Goal: Task Accomplishment & Management: Use online tool/utility

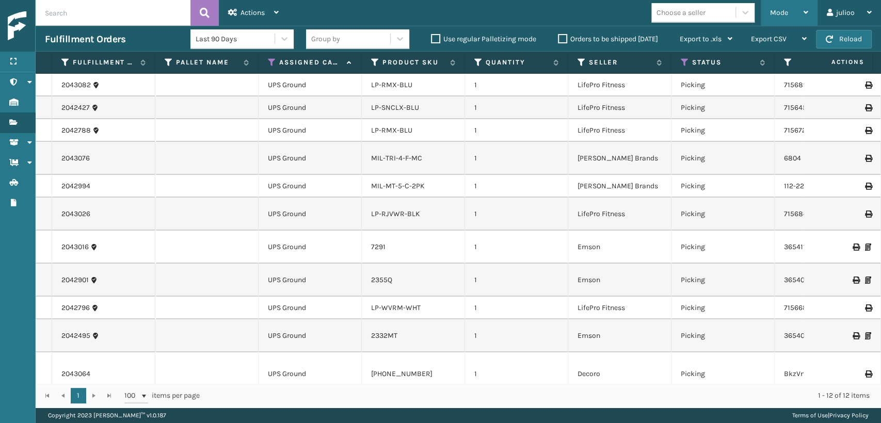
click at [774, 6] on div "Mode" at bounding box center [789, 13] width 38 height 26
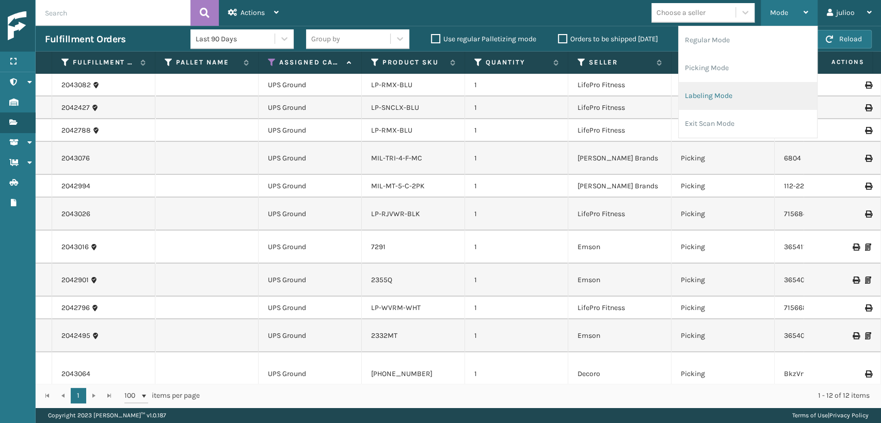
click at [712, 106] on li "Labeling Mode" at bounding box center [748, 96] width 138 height 28
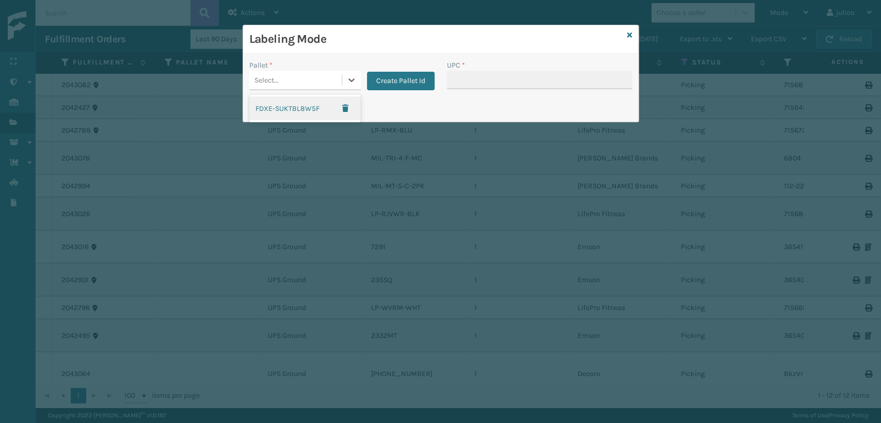
click at [316, 76] on div "Select..." at bounding box center [295, 80] width 92 height 17
click at [413, 87] on button "Create Pallet Id" at bounding box center [401, 81] width 68 height 19
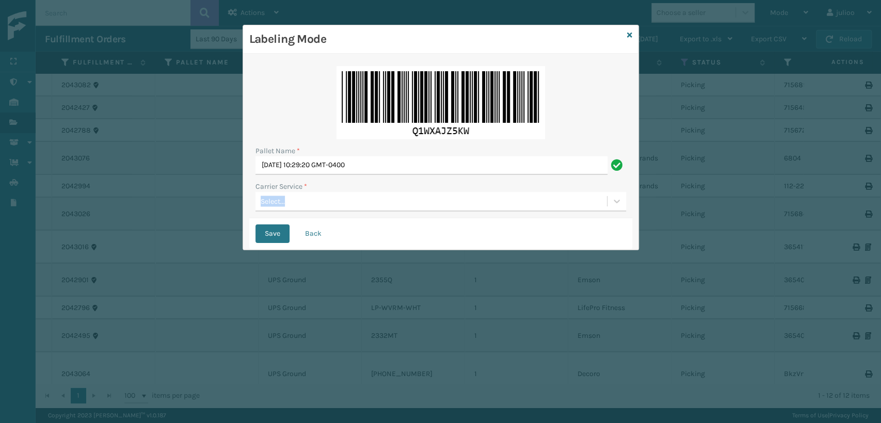
click at [359, 203] on div "Carrier Service * Select..." at bounding box center [441, 196] width 371 height 30
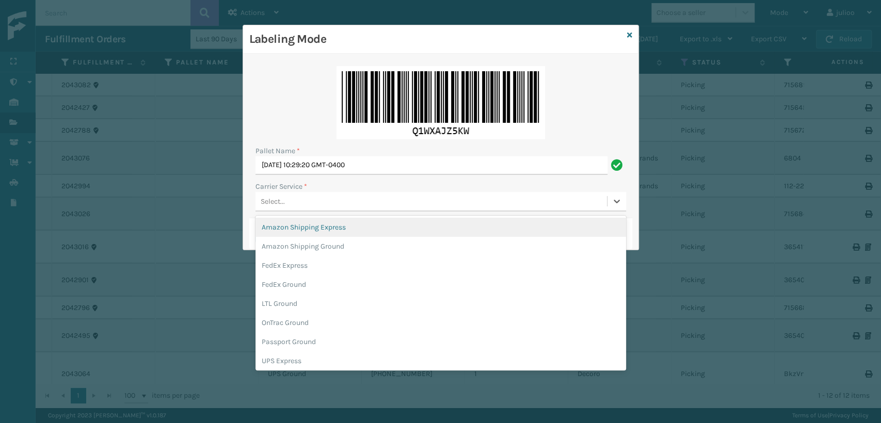
click at [338, 207] on div "Select..." at bounding box center [432, 201] width 352 height 17
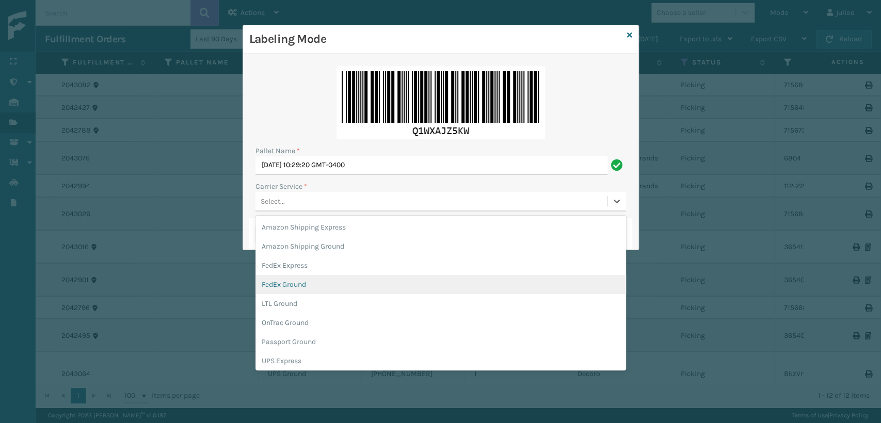
click at [287, 283] on div "FedEx Ground" at bounding box center [441, 284] width 371 height 19
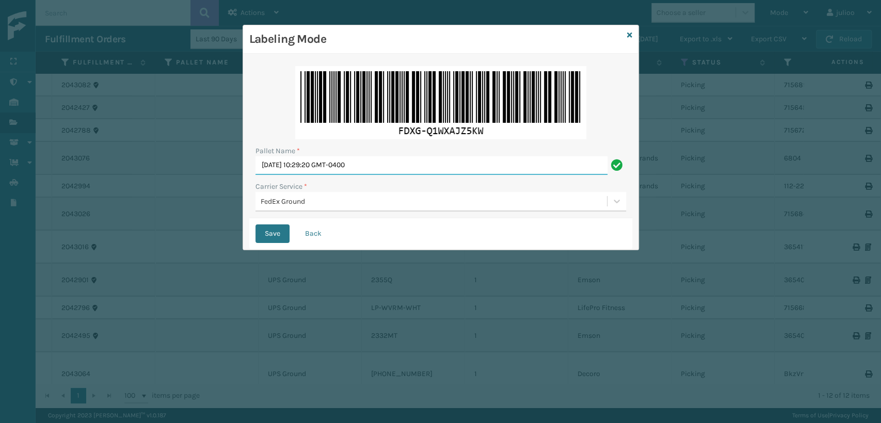
drag, startPoint x: 410, startPoint y: 169, endPoint x: 13, endPoint y: 218, distance: 399.6
click at [11, 218] on div "Labeling Mode Pallet Name * [DATE] 10:29:20 GMT-0400 Carrier Service * FedEx Gr…" at bounding box center [440, 211] width 881 height 423
type input "T561432"
click at [256, 225] on button "Save" at bounding box center [273, 234] width 34 height 19
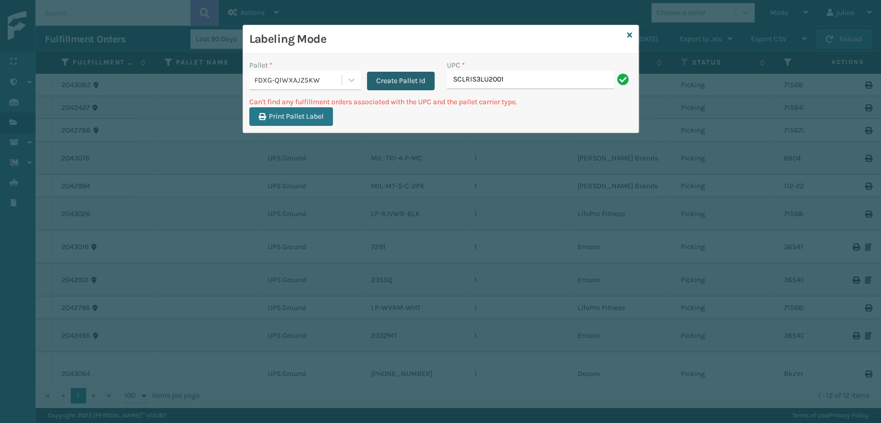
drag, startPoint x: 515, startPoint y: 85, endPoint x: 429, endPoint y: 77, distance: 86.6
click at [429, 77] on div "Pallet * FDXG-Q1WXAJZ5KW Create Pallet Id UPC * SCLRIS3LU2001" at bounding box center [441, 78] width 396 height 37
type input "SCLRIS3LU2001"
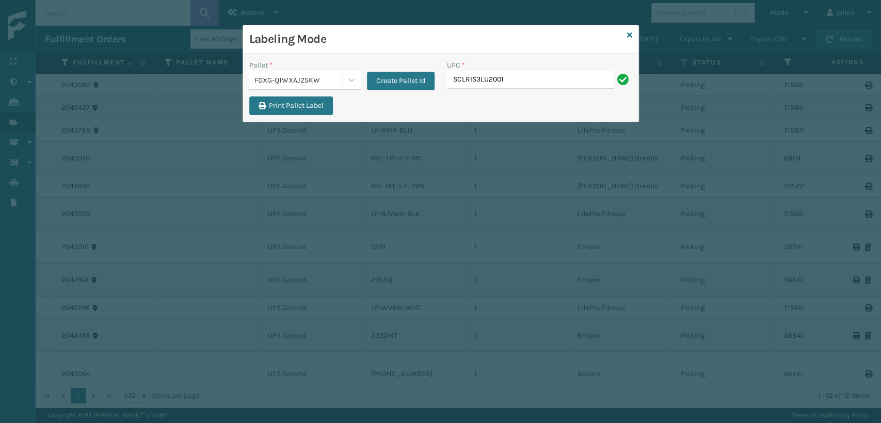
type input "SCLRIS3LU2001"
type input "810081962704"
type input "810081964"
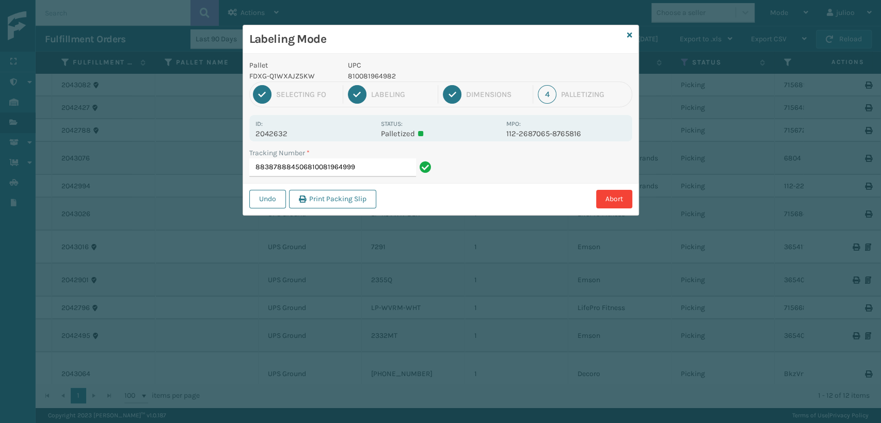
type input "883878884506810081964999"
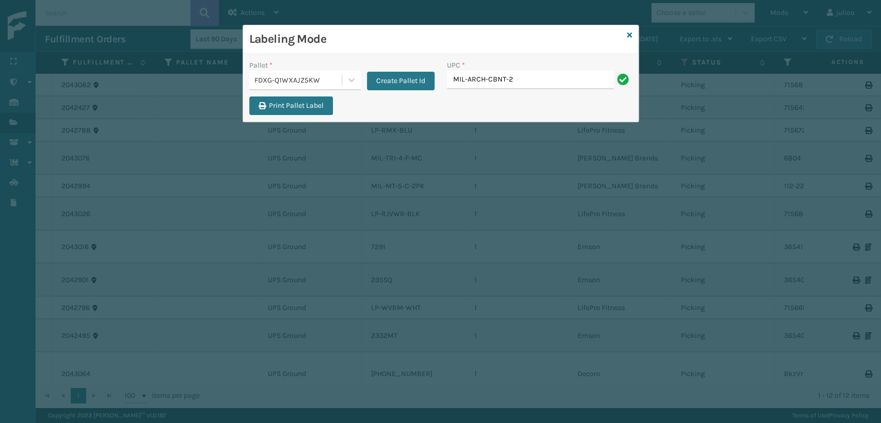
type input "MIL-ARCH-CBNT-2"
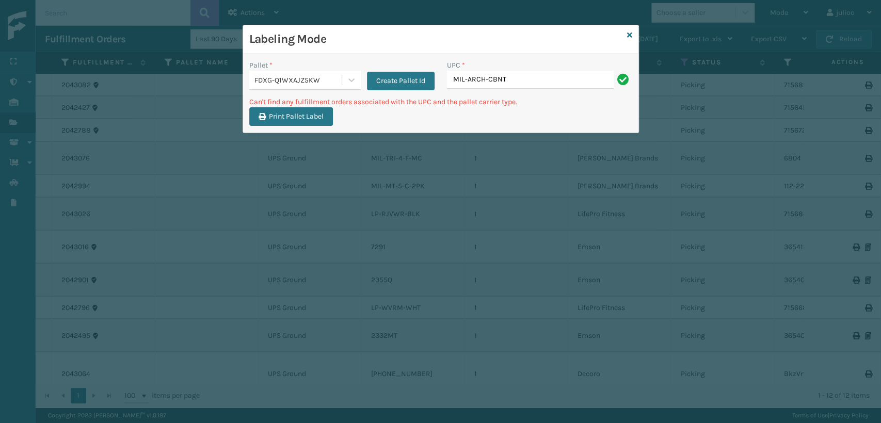
type input "MIL-ARCH-CBNT"
type input "M"
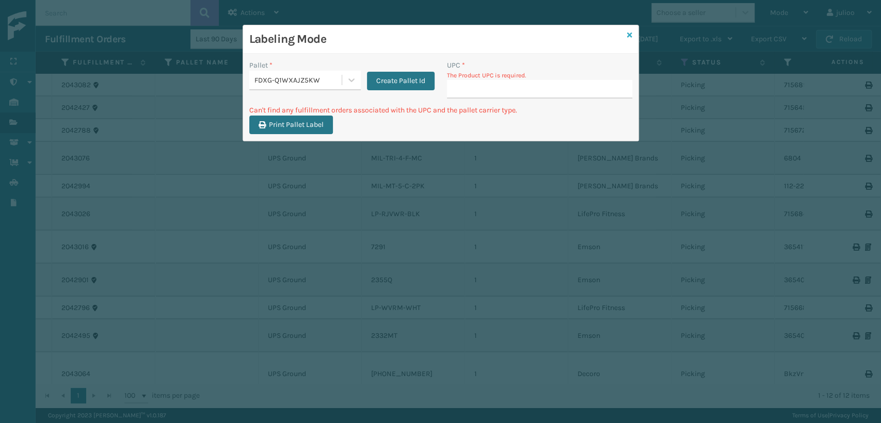
click at [630, 37] on icon at bounding box center [629, 34] width 5 height 7
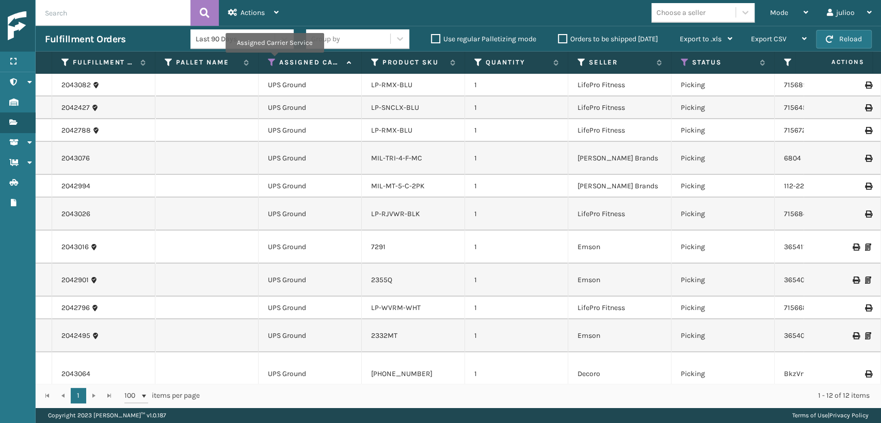
click at [274, 60] on icon at bounding box center [272, 62] width 8 height 9
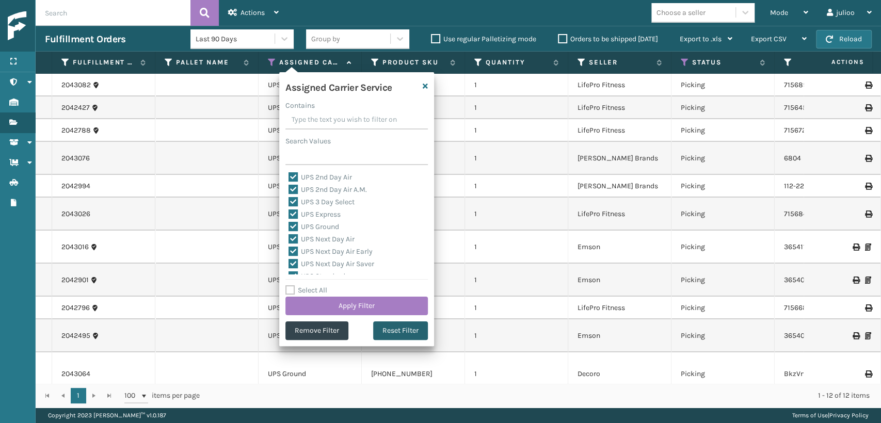
click at [417, 337] on button "Reset Filter" at bounding box center [400, 331] width 55 height 19
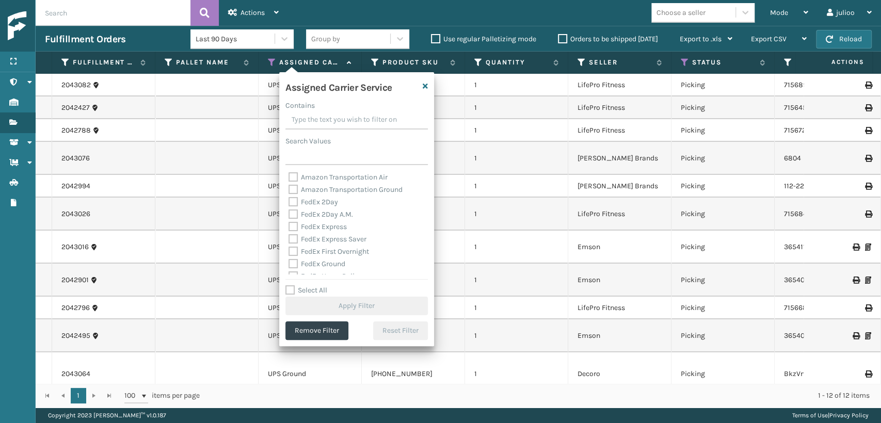
click at [293, 204] on label "FedEx 2Day" at bounding box center [314, 202] width 50 height 9
click at [289, 203] on input "FedEx 2Day" at bounding box center [289, 199] width 1 height 7
checkbox input "true"
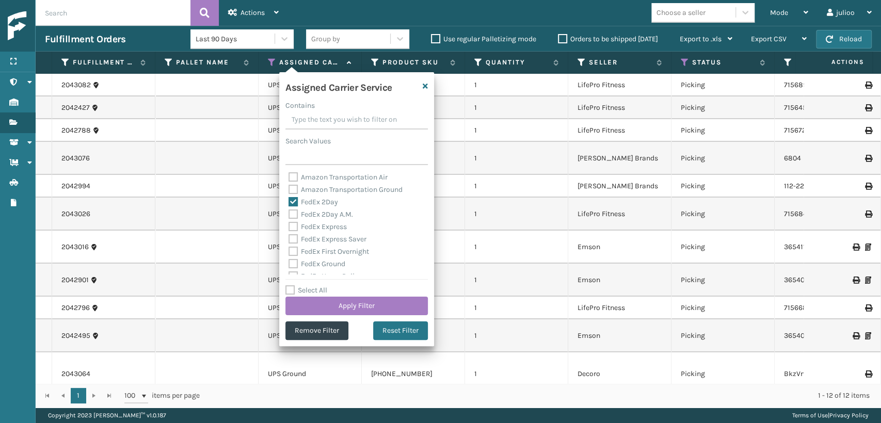
click at [296, 231] on label "FedEx Express" at bounding box center [318, 227] width 58 height 9
click at [289, 228] on input "FedEx Express" at bounding box center [289, 224] width 1 height 7
checkbox input "true"
click at [289, 216] on label "FedEx 2Day A.M." at bounding box center [321, 214] width 65 height 9
click at [289, 215] on input "FedEx 2Day A.M." at bounding box center [289, 212] width 1 height 7
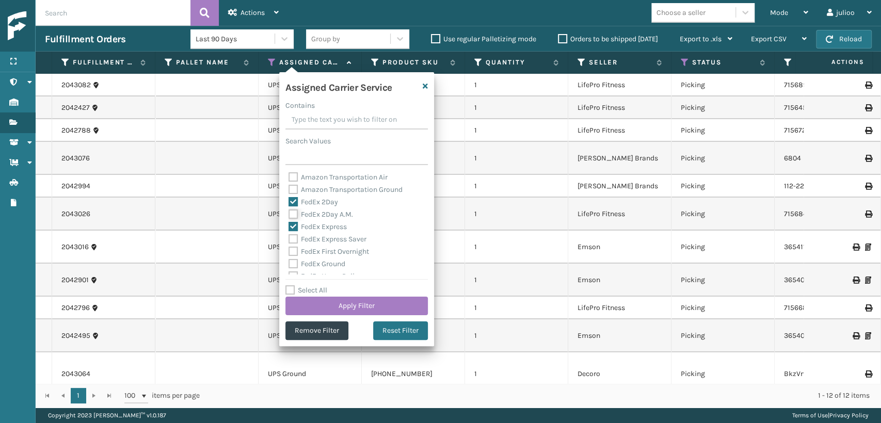
checkbox input "true"
click at [294, 244] on div "FedEx Express Saver" at bounding box center [357, 239] width 136 height 12
drag, startPoint x: 294, startPoint y: 255, endPoint x: 292, endPoint y: 241, distance: 14.2
click at [294, 255] on label "FedEx First Overnight" at bounding box center [329, 251] width 81 height 9
click at [289, 253] on input "FedEx First Overnight" at bounding box center [289, 249] width 1 height 7
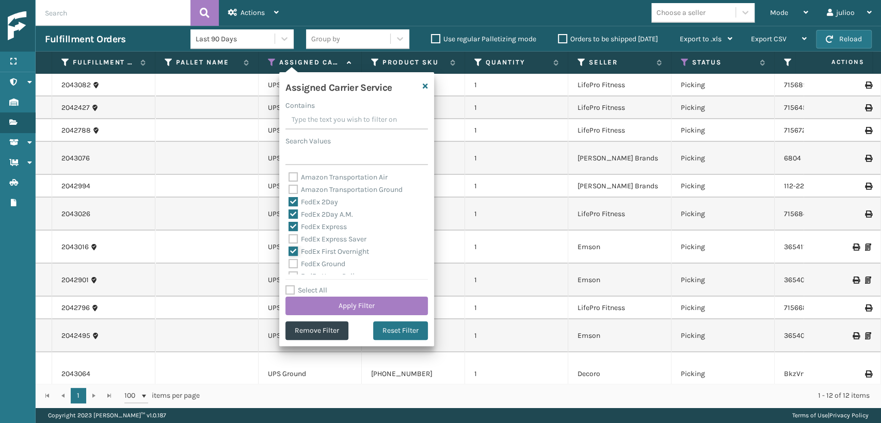
checkbox input "true"
click at [292, 240] on label "FedEx Express Saver" at bounding box center [328, 239] width 78 height 9
click at [289, 240] on input "FedEx Express Saver" at bounding box center [289, 236] width 1 height 7
checkbox input "true"
click at [294, 261] on label "FedEx Ground" at bounding box center [317, 264] width 57 height 9
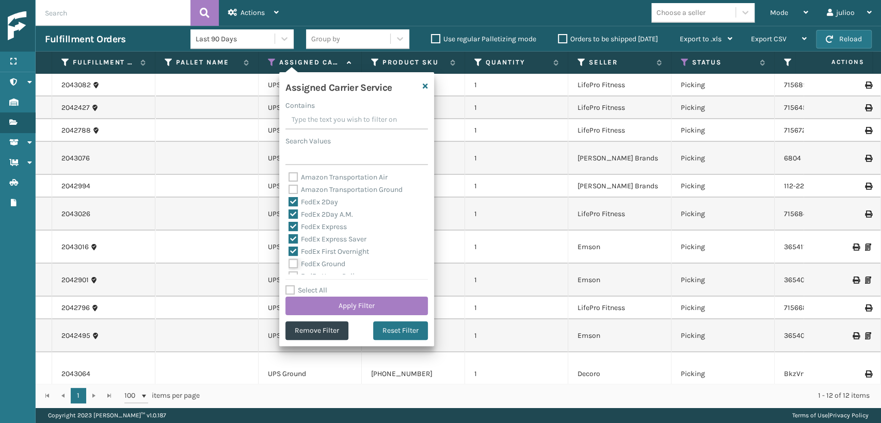
click at [289, 261] on input "FedEx Ground" at bounding box center [289, 261] width 1 height 7
checkbox input "true"
click at [292, 247] on label "FedEx SmartPost" at bounding box center [323, 244] width 68 height 9
click at [289, 245] on input "FedEx SmartPost" at bounding box center [289, 241] width 1 height 7
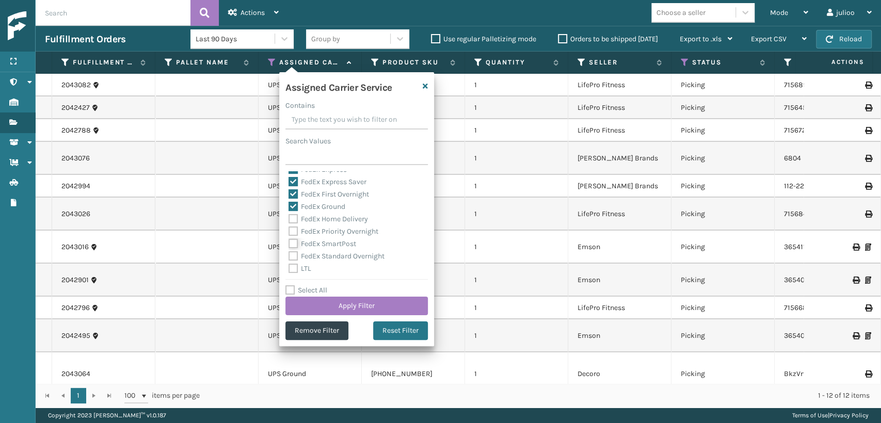
checkbox input "true"
click at [292, 230] on label "FedEx Priority Overnight" at bounding box center [334, 231] width 90 height 9
click at [289, 230] on input "FedEx Priority Overnight" at bounding box center [289, 229] width 1 height 7
checkbox input "true"
click at [292, 222] on label "FedEx Home Delivery" at bounding box center [329, 219] width 80 height 9
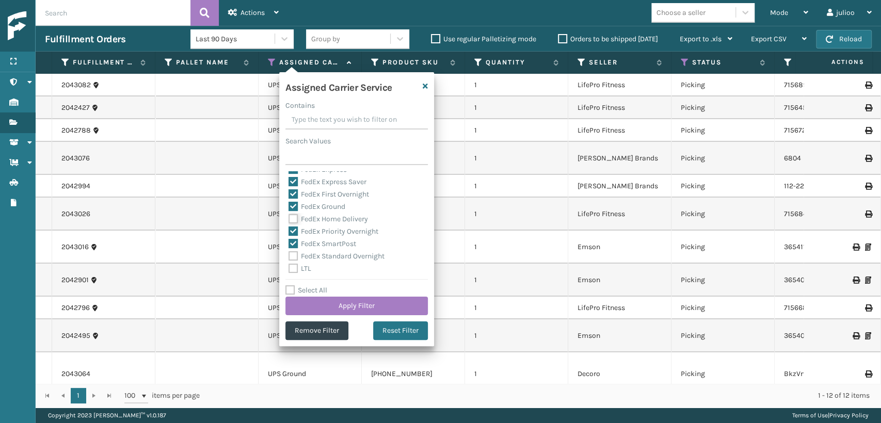
click at [289, 220] on input "FedEx Home Delivery" at bounding box center [289, 216] width 1 height 7
checkbox input "true"
click at [292, 259] on label "FedEx Standard Overnight" at bounding box center [337, 256] width 96 height 9
click at [289, 257] on input "FedEx Standard Overnight" at bounding box center [289, 253] width 1 height 7
checkbox input "true"
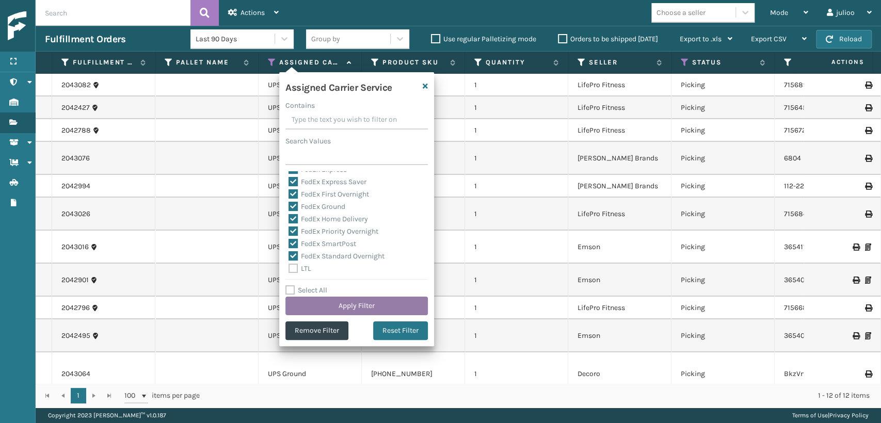
click at [325, 307] on button "Apply Filter" at bounding box center [357, 306] width 143 height 19
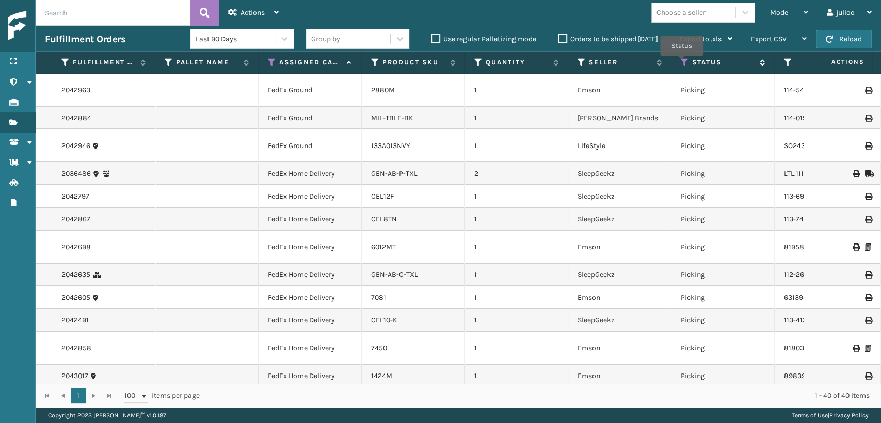
click at [682, 63] on icon at bounding box center [685, 62] width 8 height 9
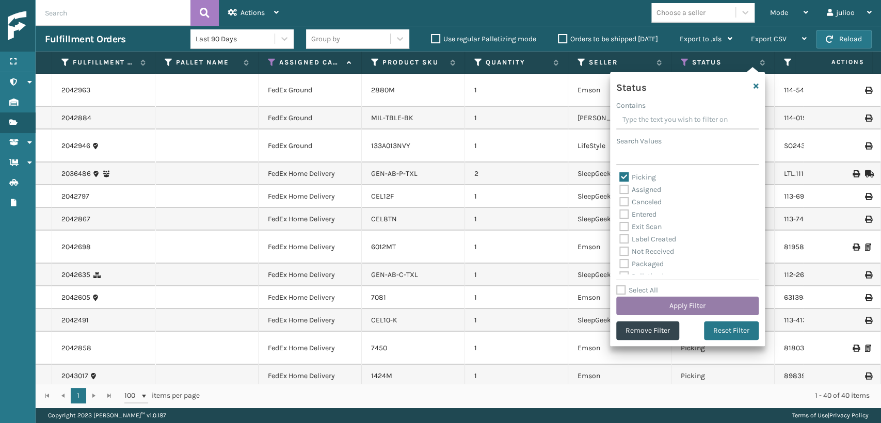
click at [660, 303] on button "Apply Filter" at bounding box center [688, 306] width 143 height 19
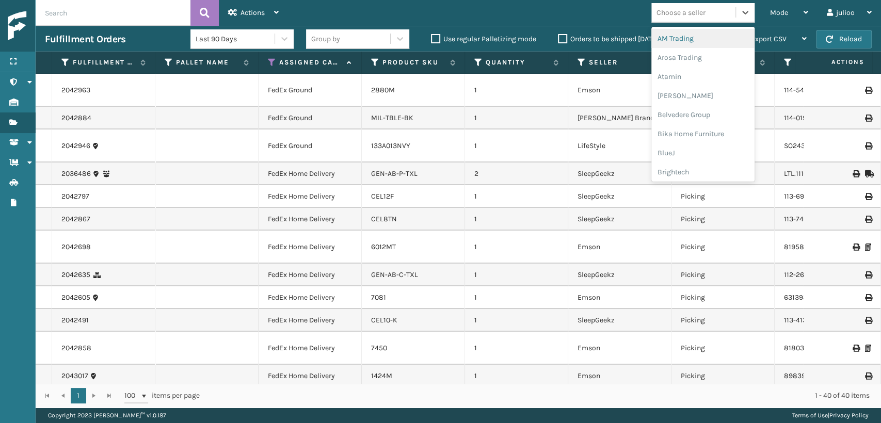
click at [695, 7] on div "Choose a seller" at bounding box center [681, 12] width 49 height 11
type input "MIL"
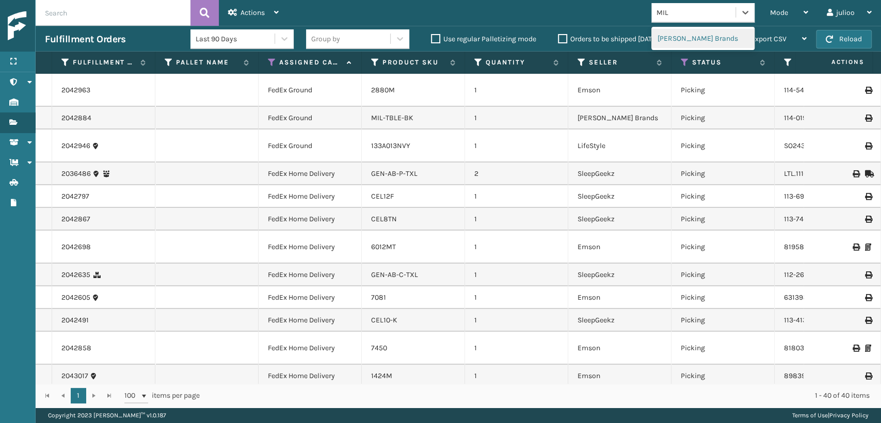
click at [704, 36] on div "[PERSON_NAME] Brands" at bounding box center [703, 38] width 103 height 19
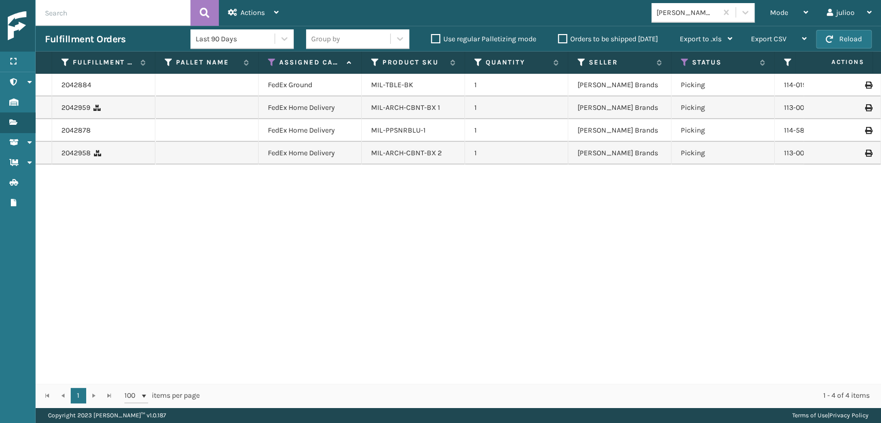
click at [452, 106] on div "MIL-ARCH-CBNT-BX 1" at bounding box center [413, 108] width 84 height 10
click at [399, 104] on link "MIL-ARCH-CBNT-BX 1" at bounding box center [405, 107] width 69 height 9
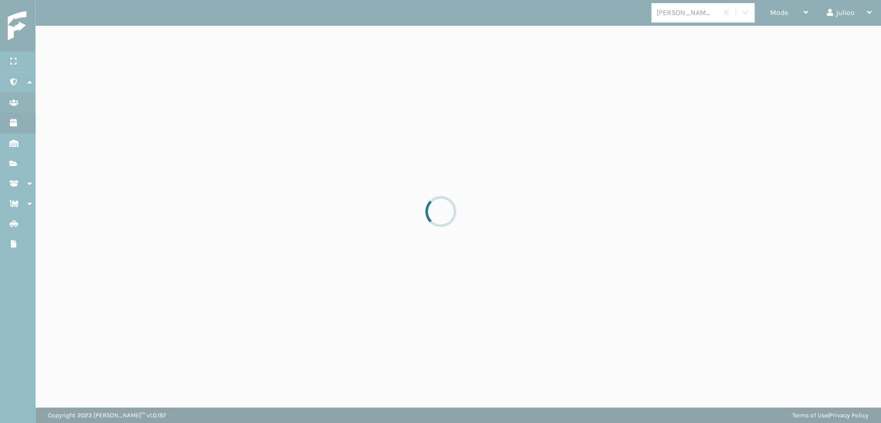
click at [399, 104] on div at bounding box center [440, 211] width 881 height 423
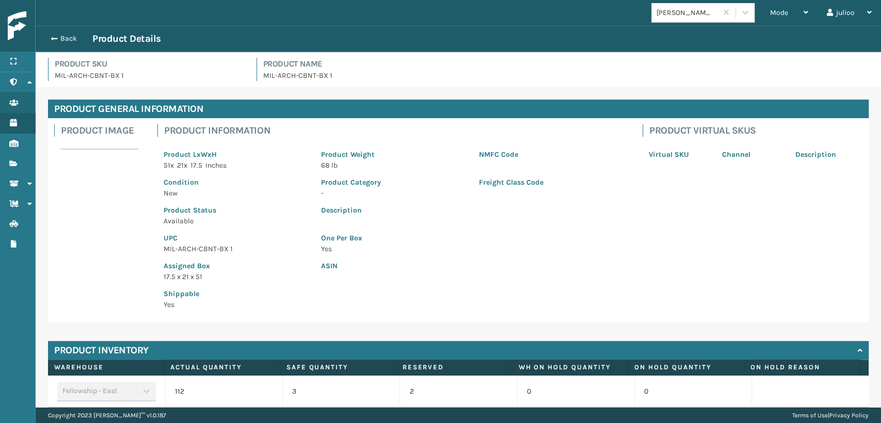
click at [182, 256] on div "Assigned Box 17.5 x 21 x 51" at bounding box center [235, 269] width 157 height 28
drag, startPoint x: 164, startPoint y: 249, endPoint x: 234, endPoint y: 249, distance: 69.7
click at [234, 249] on p "MIL-ARCH-CBNT-BX 1" at bounding box center [236, 249] width 145 height 11
copy p "MIL-ARCH-CBNT-BX 1"
click at [48, 41] on button "Back" at bounding box center [69, 38] width 48 height 9
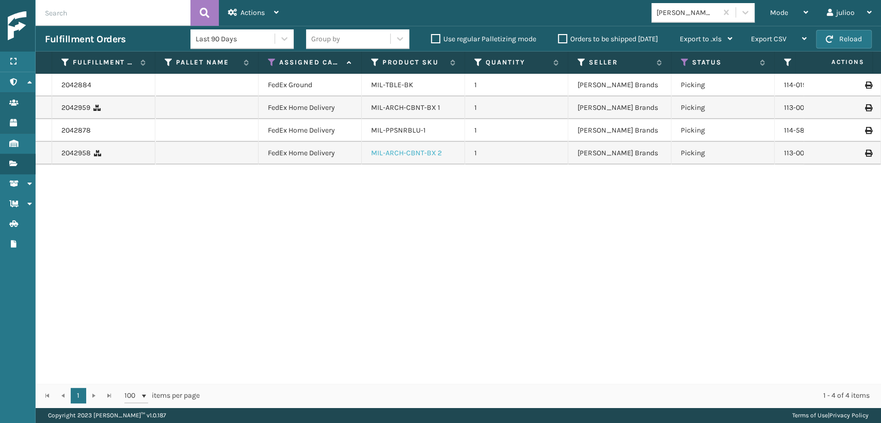
click at [423, 155] on link "MIL-ARCH-CBNT-BX 2" at bounding box center [406, 153] width 71 height 9
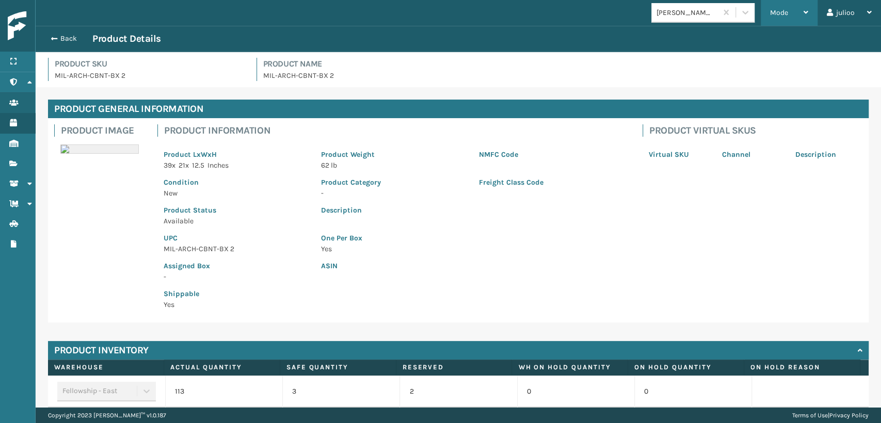
click at [806, 15] on icon at bounding box center [806, 12] width 5 height 7
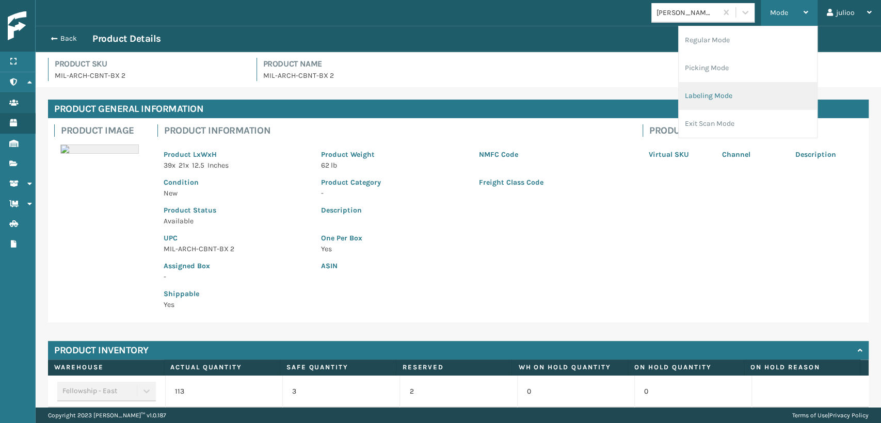
click at [738, 89] on li "Labeling Mode" at bounding box center [748, 96] width 138 height 28
